Goal: Task Accomplishment & Management: Manage account settings

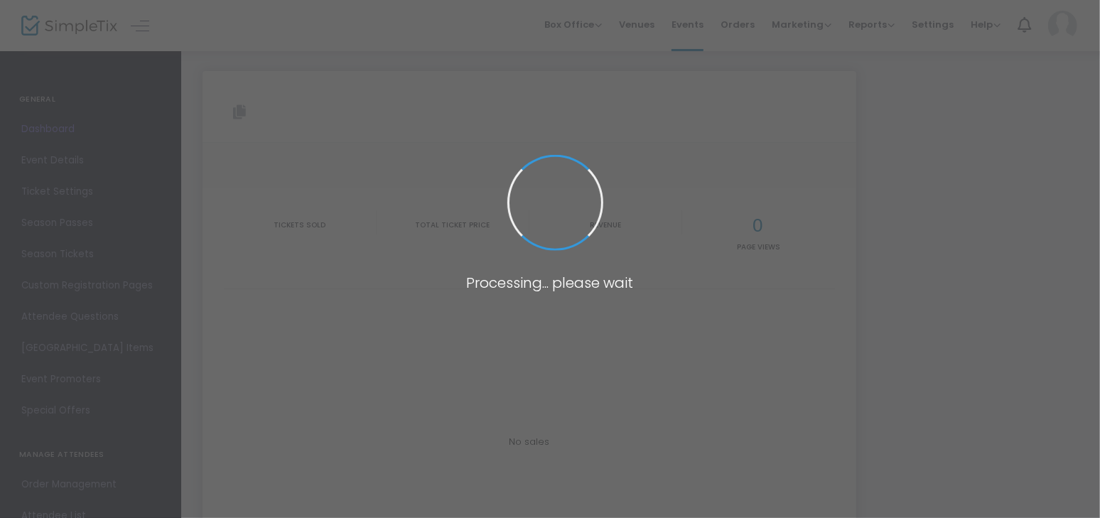
type input "[URL][DOMAIN_NAME]"
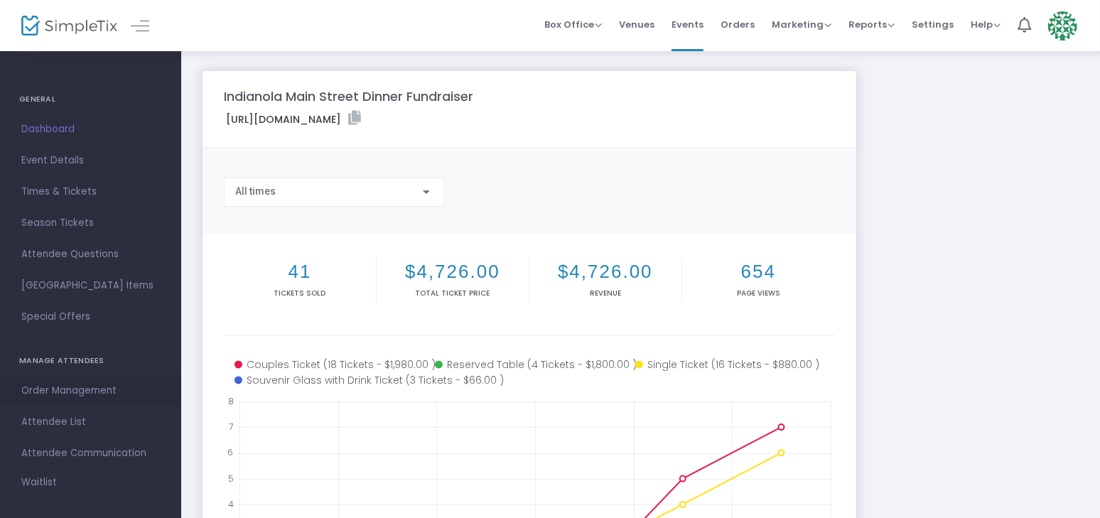
click at [79, 386] on span "Order Management" at bounding box center [90, 391] width 139 height 18
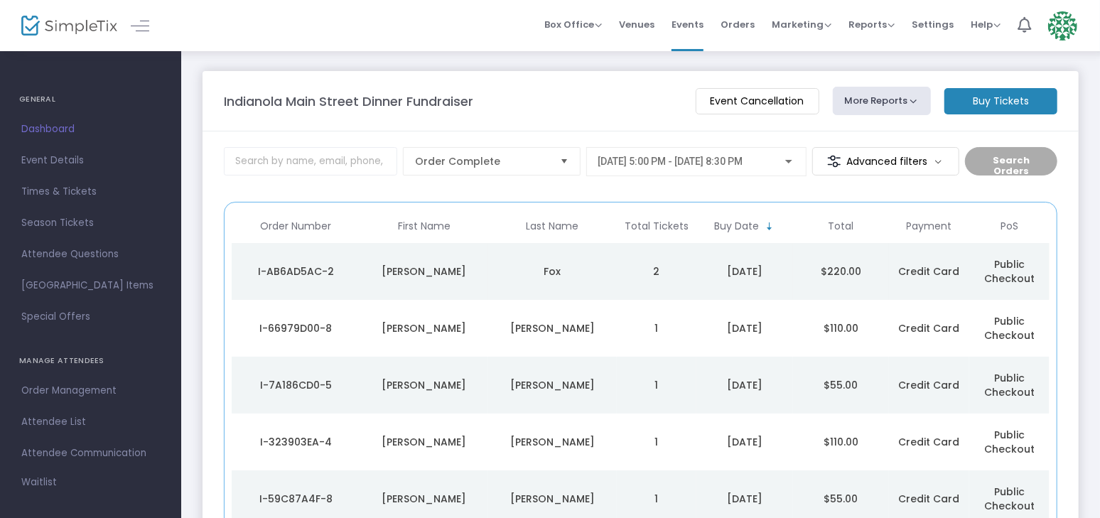
click at [478, 275] on div "[PERSON_NAME]" at bounding box center [425, 271] width 122 height 14
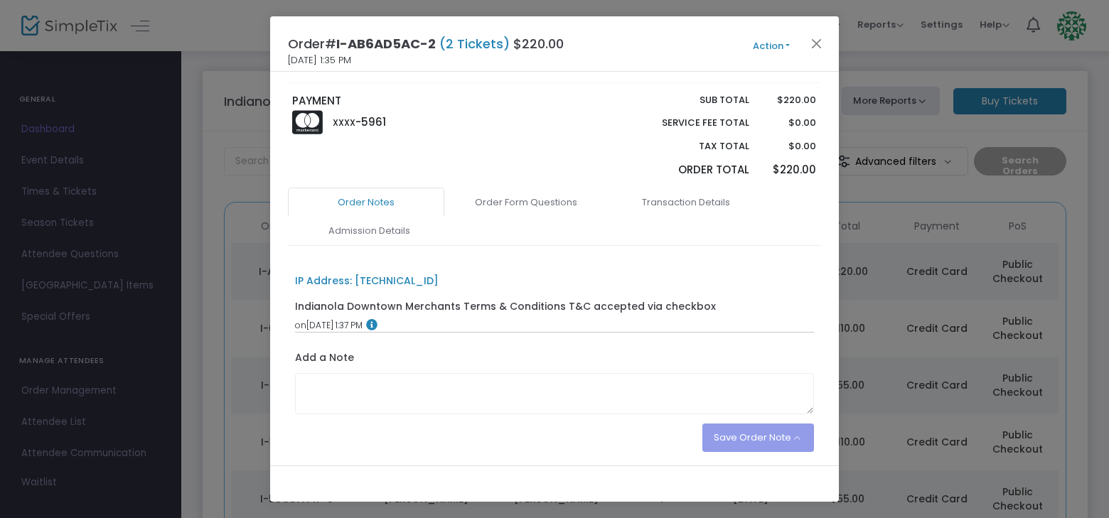
scroll to position [222, 0]
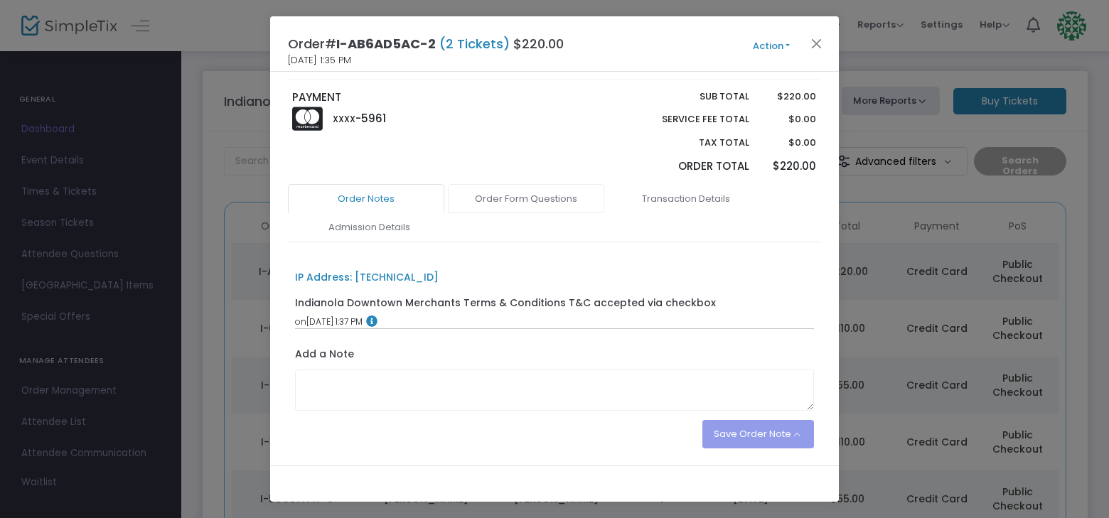
click at [517, 190] on link "Order Form Questions" at bounding box center [526, 199] width 156 height 30
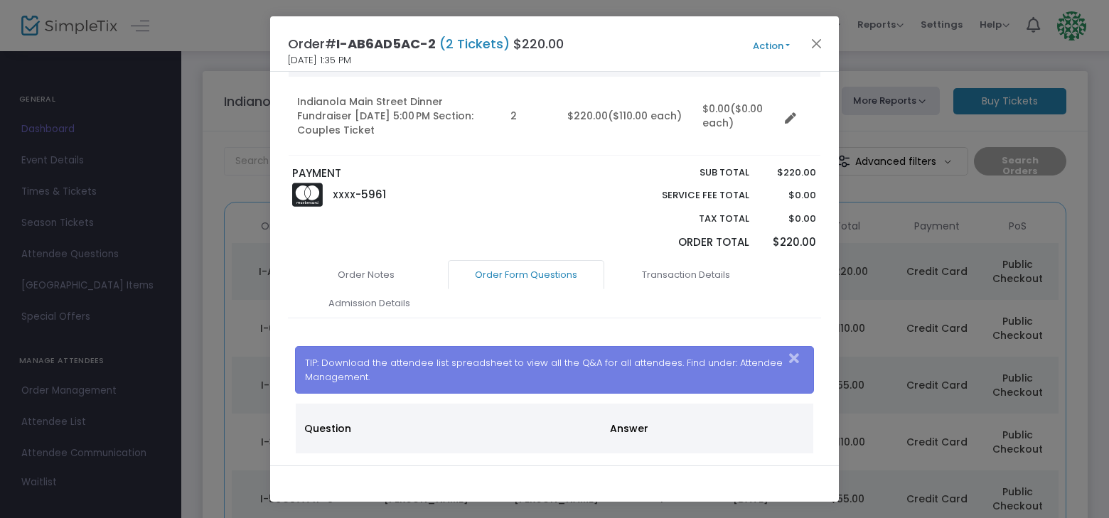
scroll to position [93, 0]
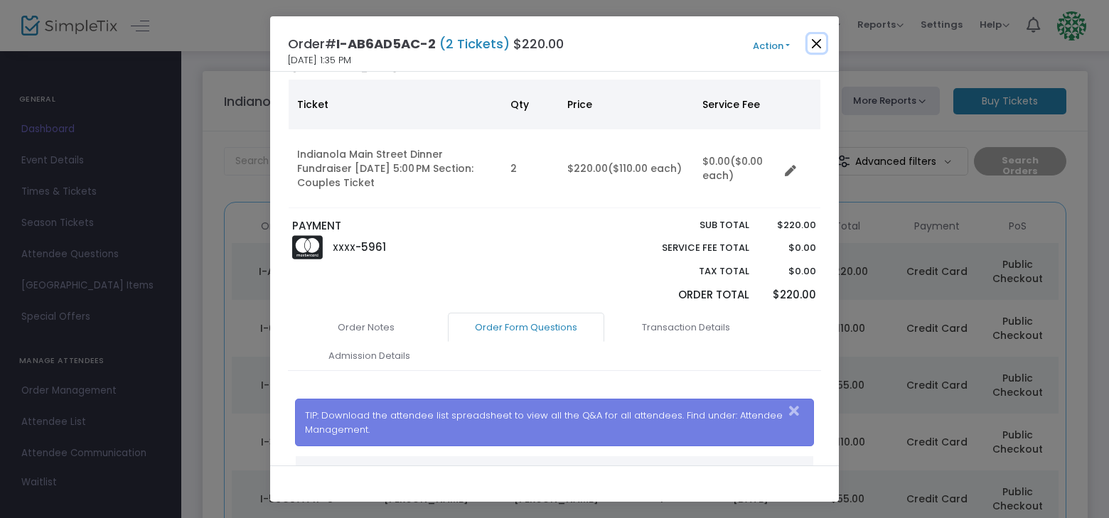
click at [819, 46] on button "Close" at bounding box center [816, 43] width 18 height 18
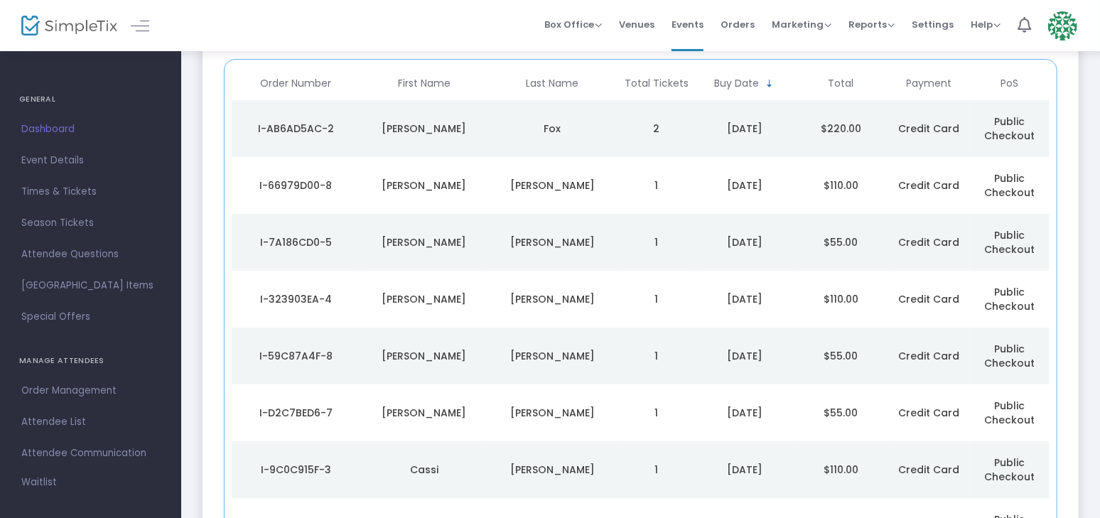
scroll to position [179, 0]
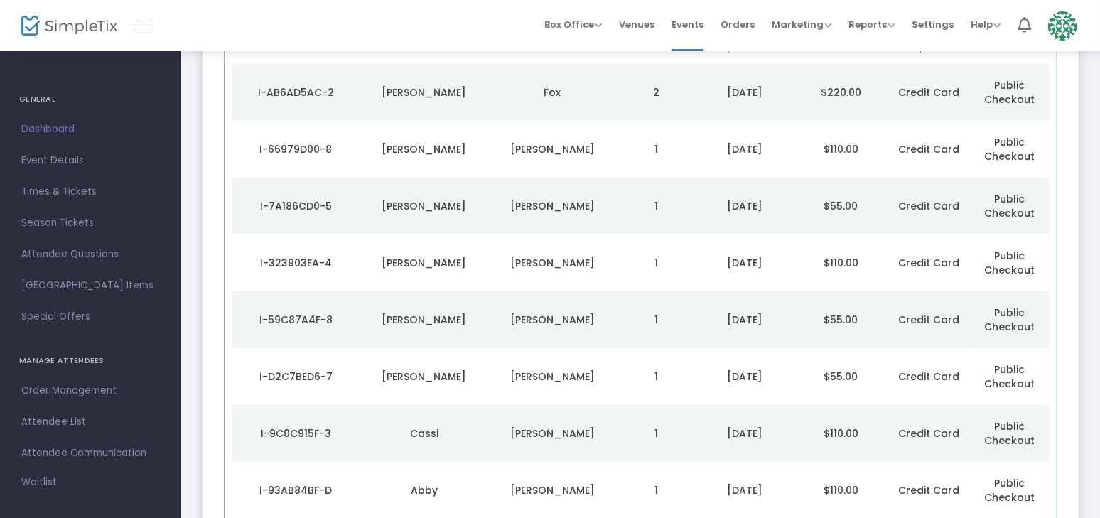
click at [544, 148] on div "[PERSON_NAME]" at bounding box center [553, 149] width 122 height 14
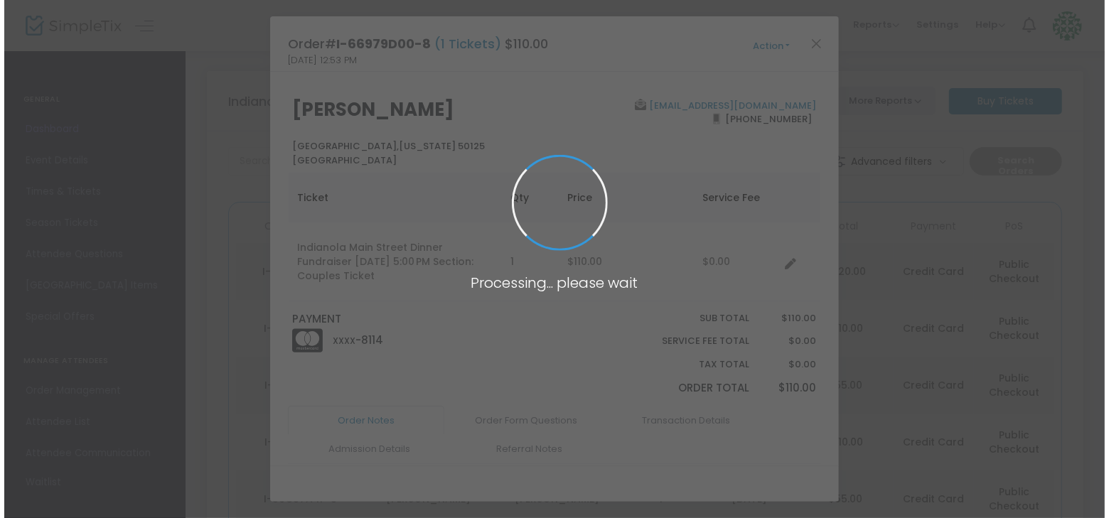
scroll to position [0, 0]
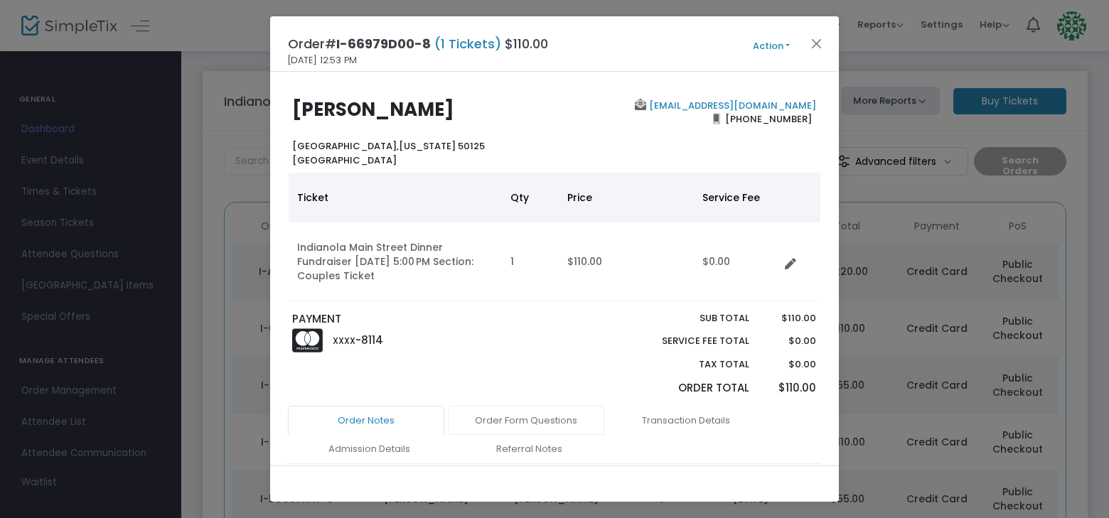
click at [529, 414] on link "Order Form Questions" at bounding box center [526, 421] width 156 height 30
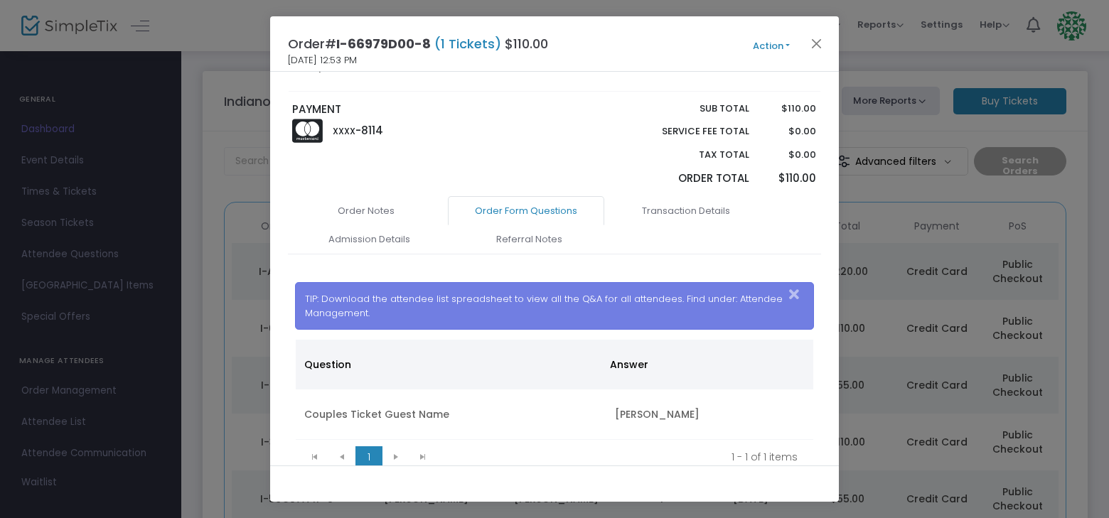
scroll to position [265, 0]
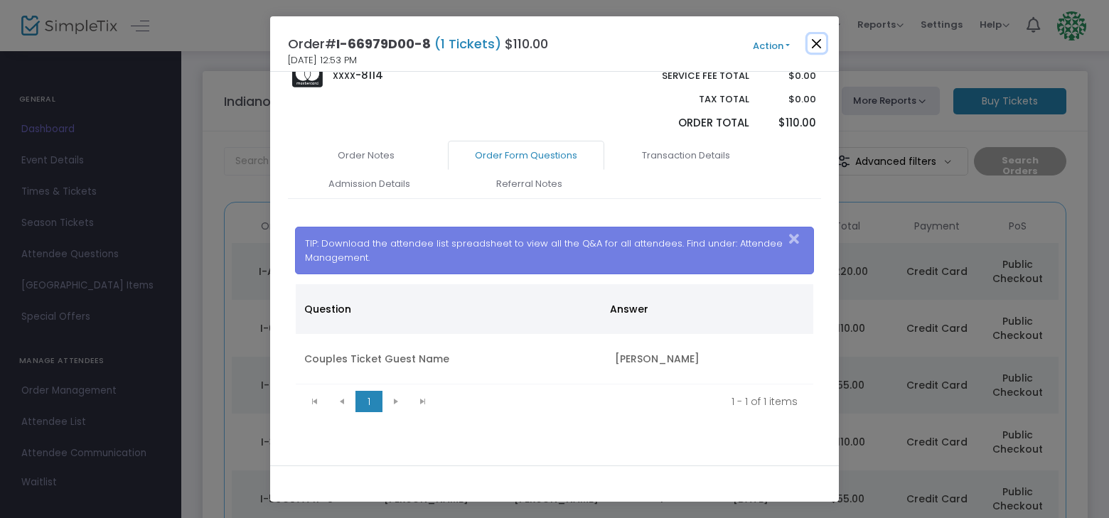
click at [812, 42] on button "Close" at bounding box center [816, 43] width 18 height 18
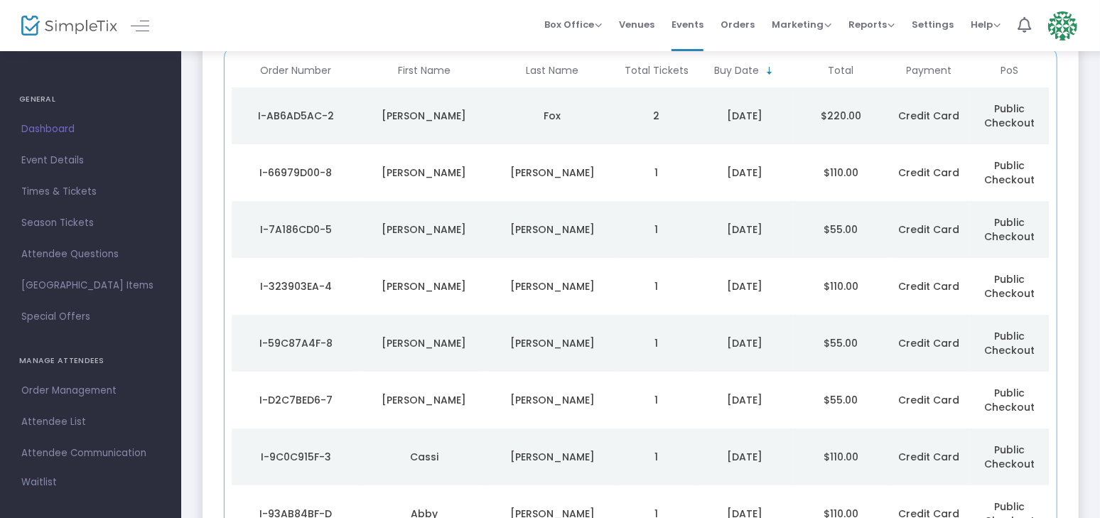
scroll to position [179, 0]
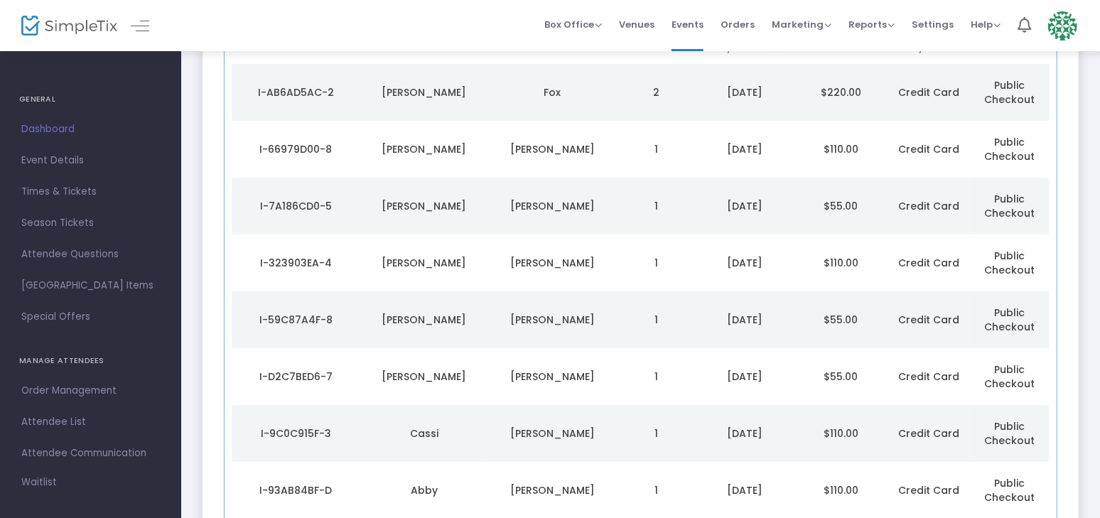
click at [597, 89] on div "Fox" at bounding box center [553, 92] width 122 height 14
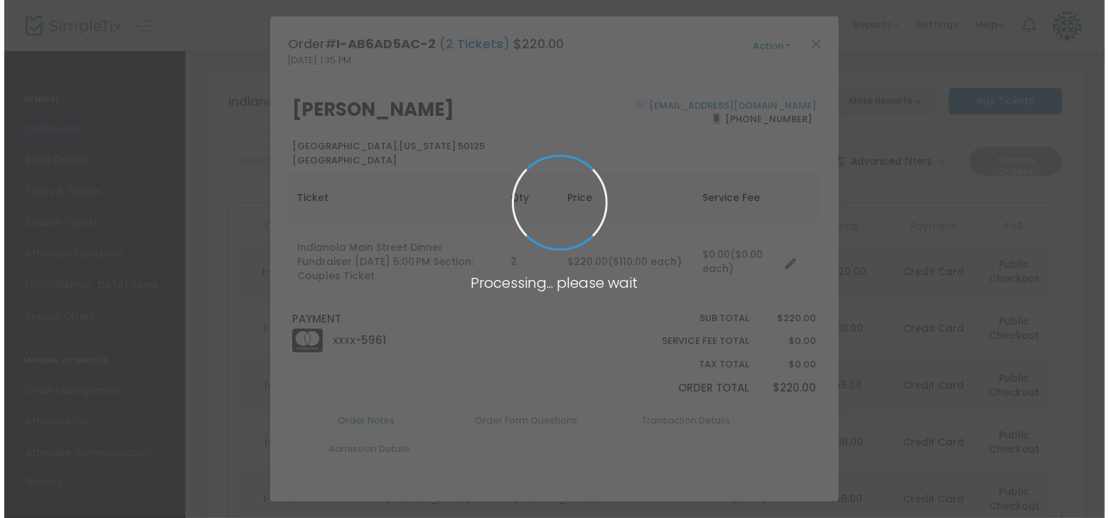
scroll to position [0, 0]
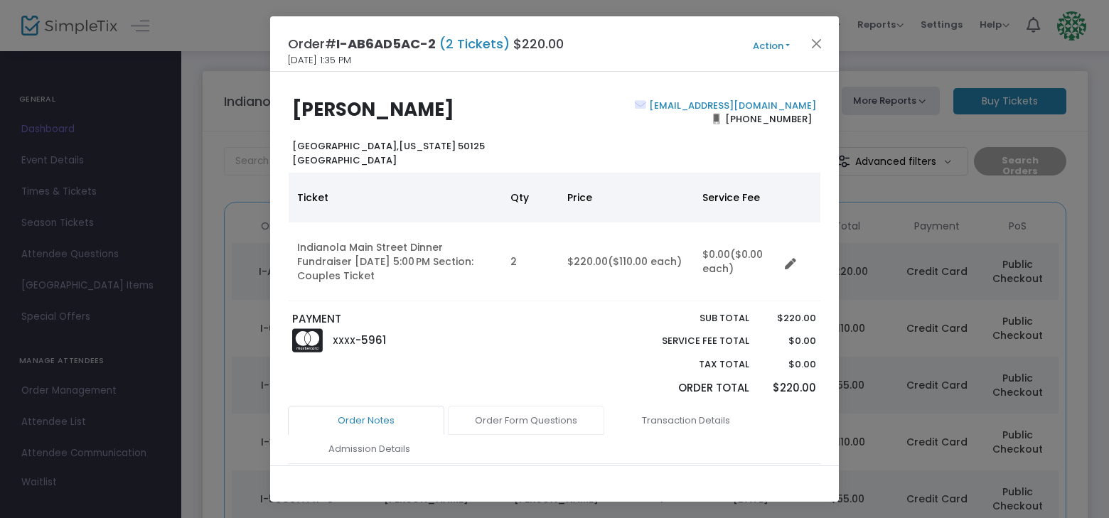
click at [539, 419] on link "Order Form Questions" at bounding box center [526, 421] width 156 height 30
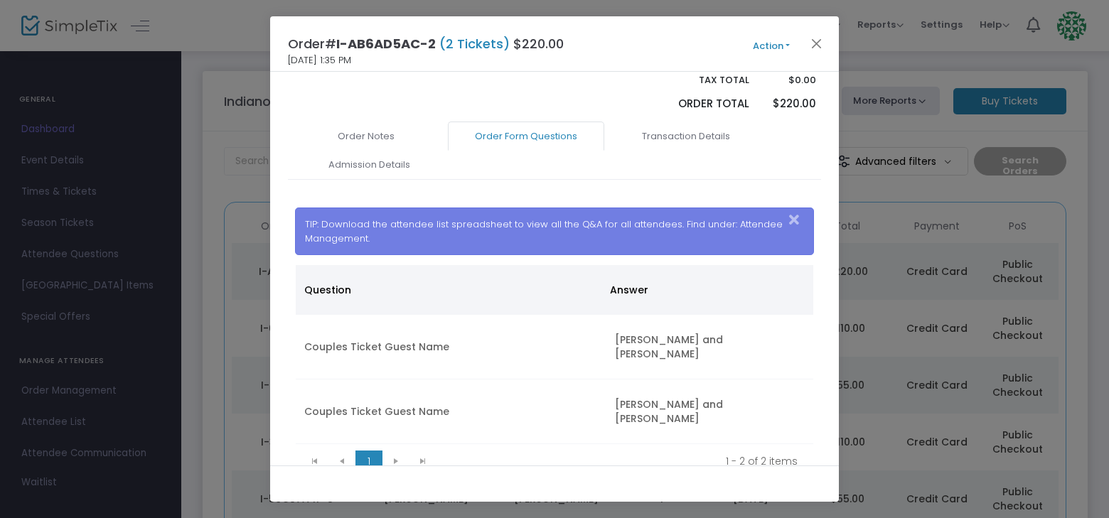
scroll to position [296, 0]
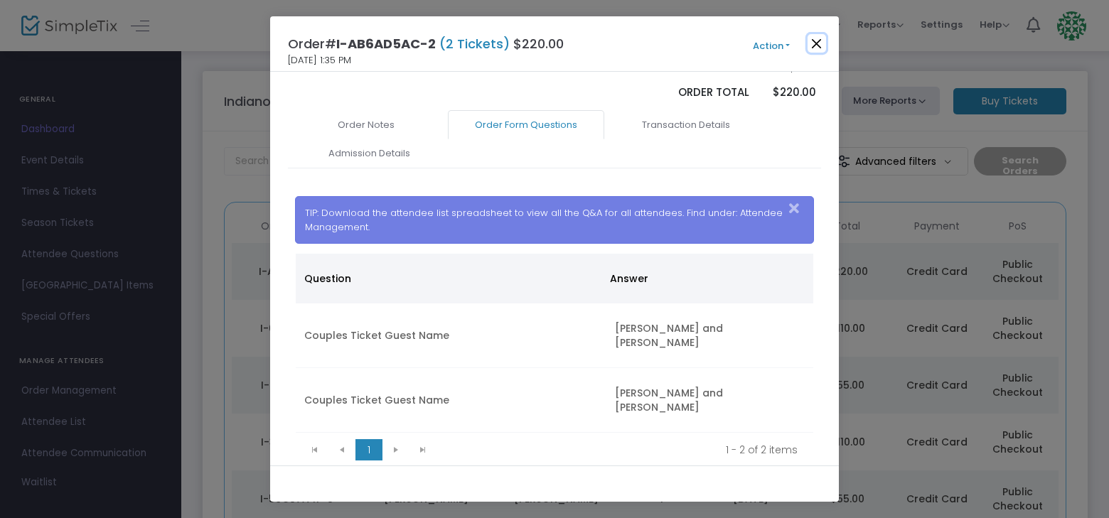
click at [814, 35] on button "Close" at bounding box center [816, 43] width 18 height 18
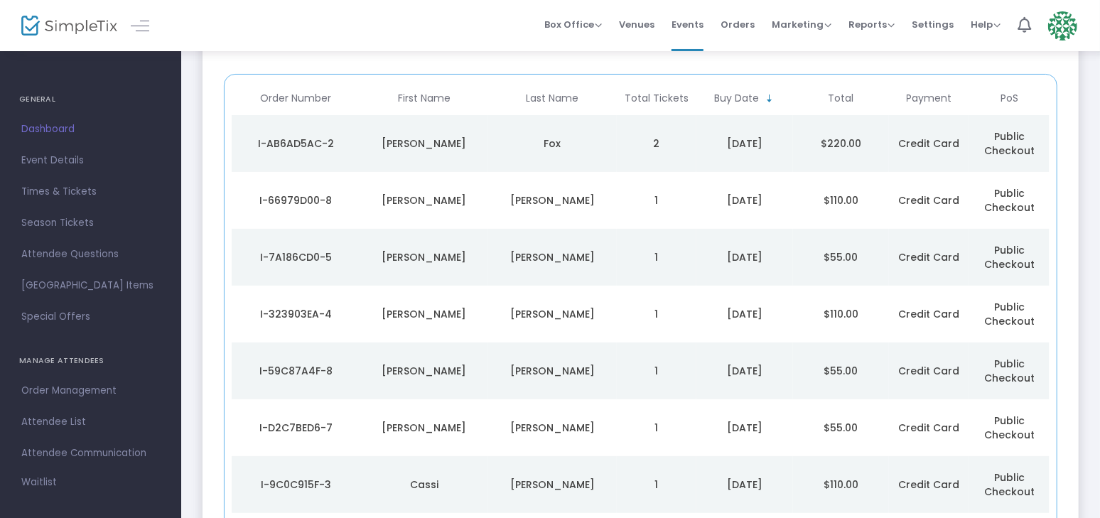
scroll to position [179, 0]
